Goal: Task Accomplishment & Management: Manage account settings

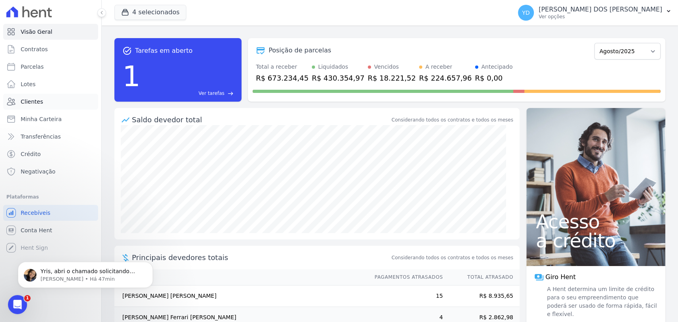
scroll to position [6477, 0]
click at [25, 99] on span "Clientes" at bounding box center [32, 102] width 22 height 8
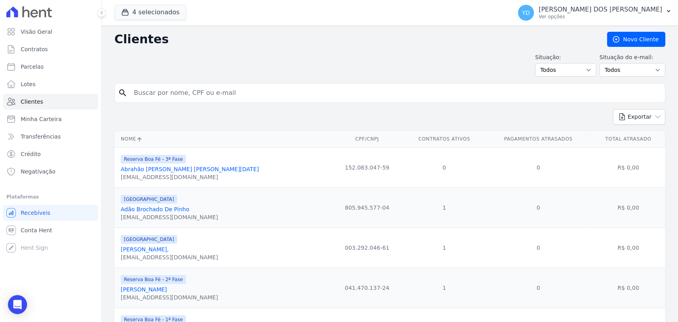
click at [180, 92] on input "search" at bounding box center [395, 93] width 532 height 16
type input "woodson"
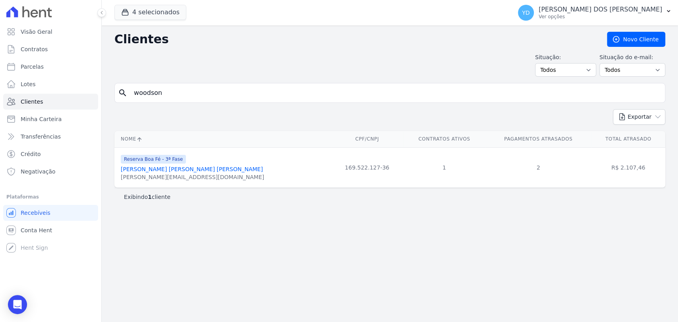
click at [161, 172] on link "[PERSON_NAME] [PERSON_NAME] [PERSON_NAME]" at bounding box center [192, 169] width 142 height 6
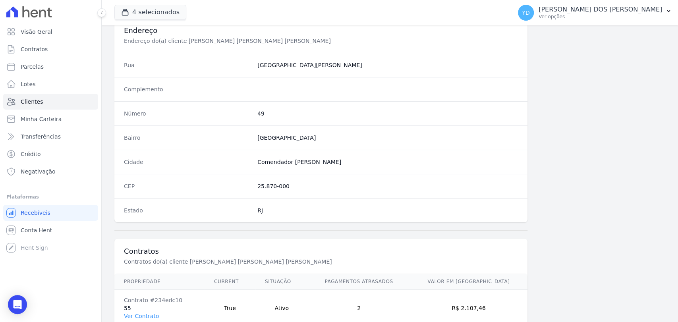
scroll to position [419, 0]
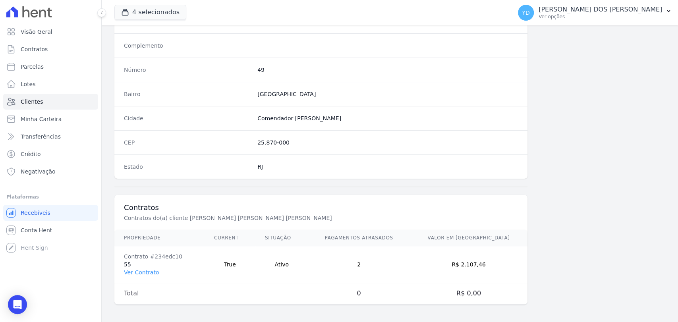
click at [140, 262] on td "Contrato #234edc10 55 Ver Contrato" at bounding box center [159, 264] width 90 height 37
drag, startPoint x: 143, startPoint y: 268, endPoint x: 138, endPoint y: 249, distance: 20.0
click at [143, 269] on link "Ver Contrato" at bounding box center [141, 272] width 35 height 6
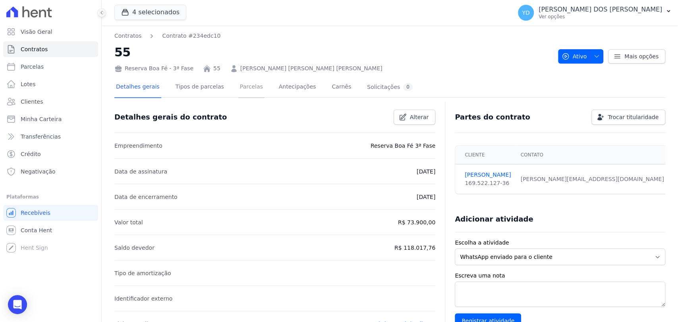
click at [238, 92] on link "Parcelas" at bounding box center [251, 87] width 26 height 21
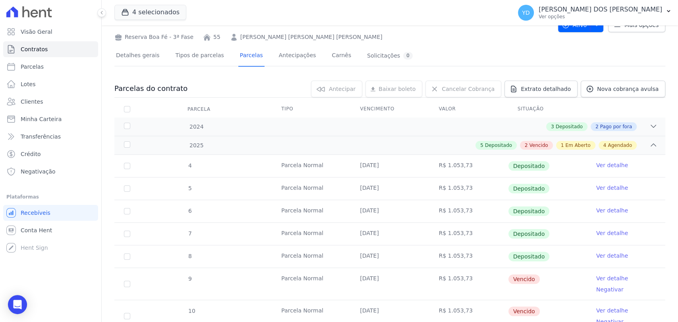
scroll to position [132, 0]
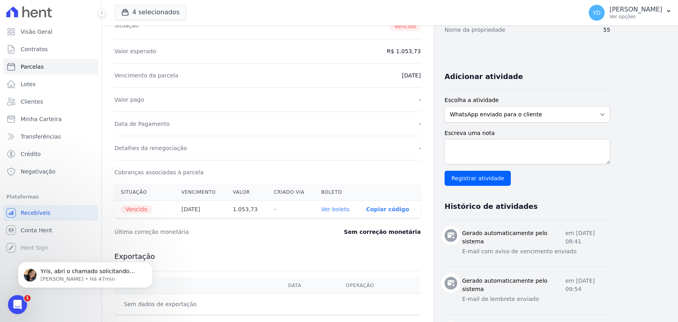
scroll to position [132, 0]
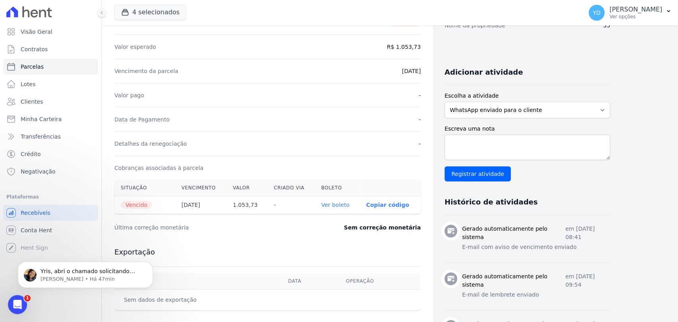
click at [327, 203] on link "Ver boleto" at bounding box center [335, 205] width 28 height 6
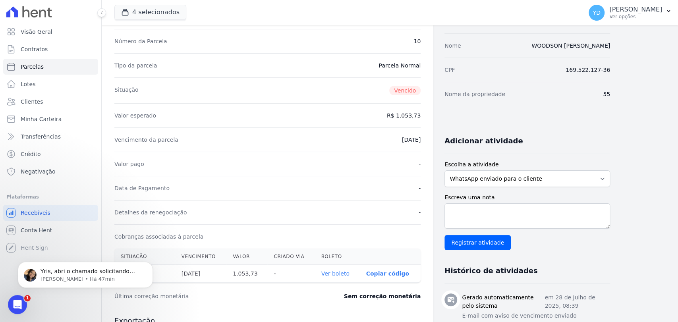
scroll to position [220, 0]
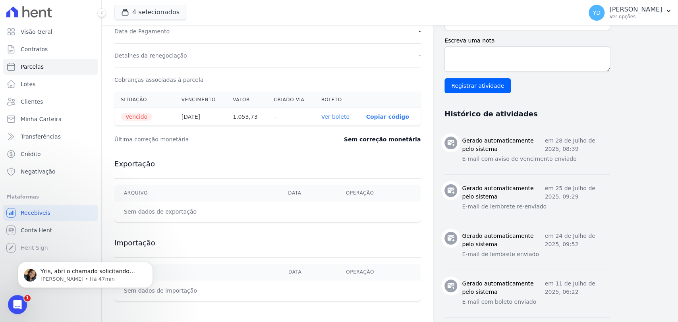
click at [347, 116] on link "Ver boleto" at bounding box center [335, 117] width 28 height 6
